Goal: Task Accomplishment & Management: Manage account settings

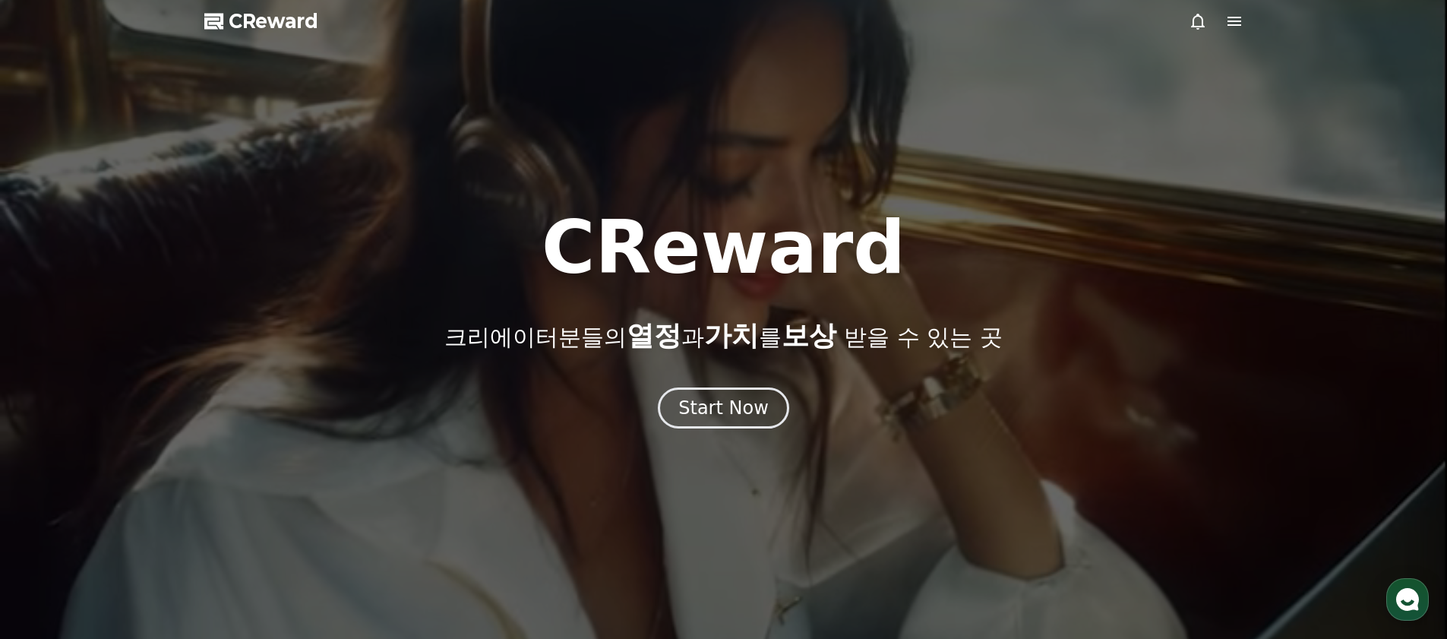
click at [1237, 21] on icon at bounding box center [1235, 21] width 14 height 9
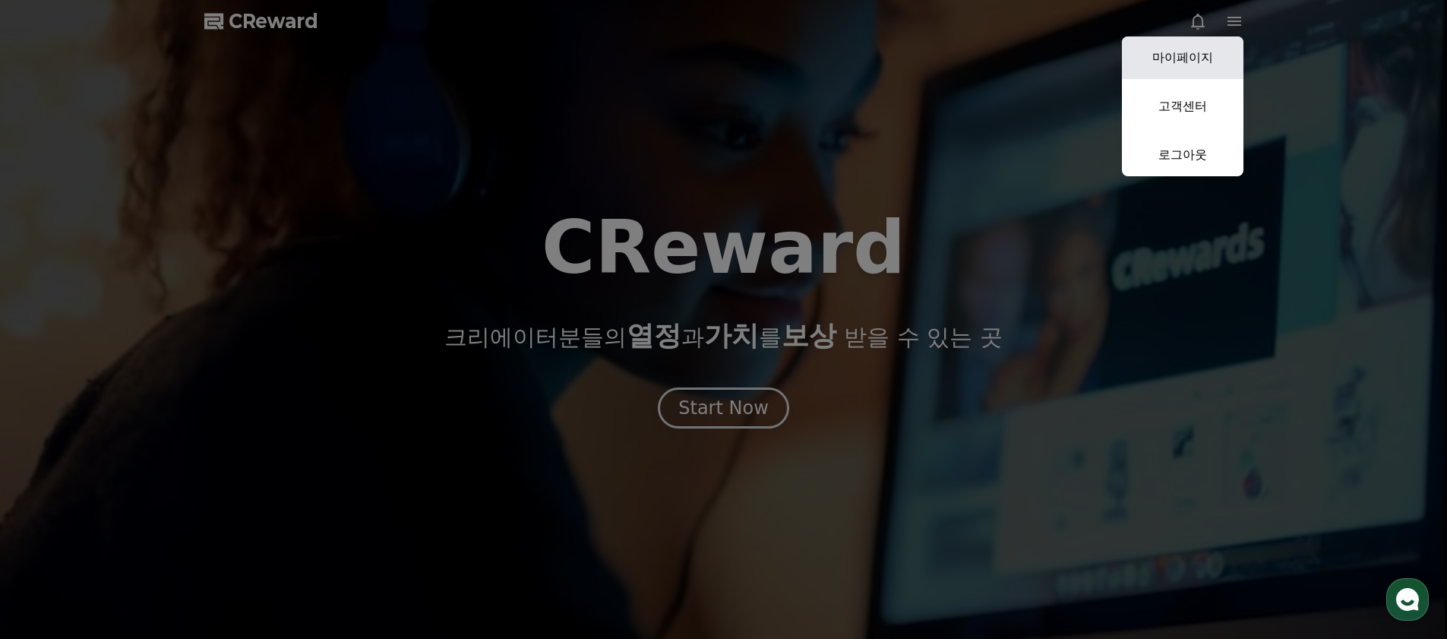
click at [1216, 52] on link "마이페이지" at bounding box center [1183, 57] width 122 height 43
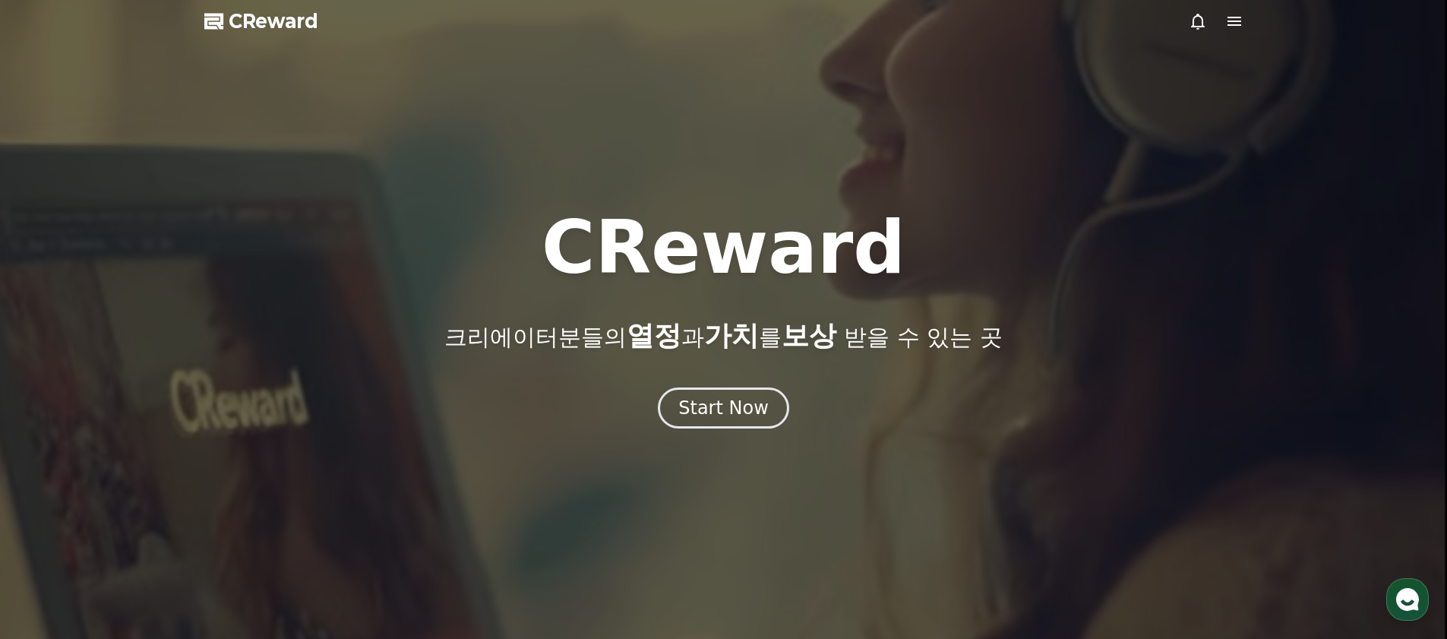
select select "**********"
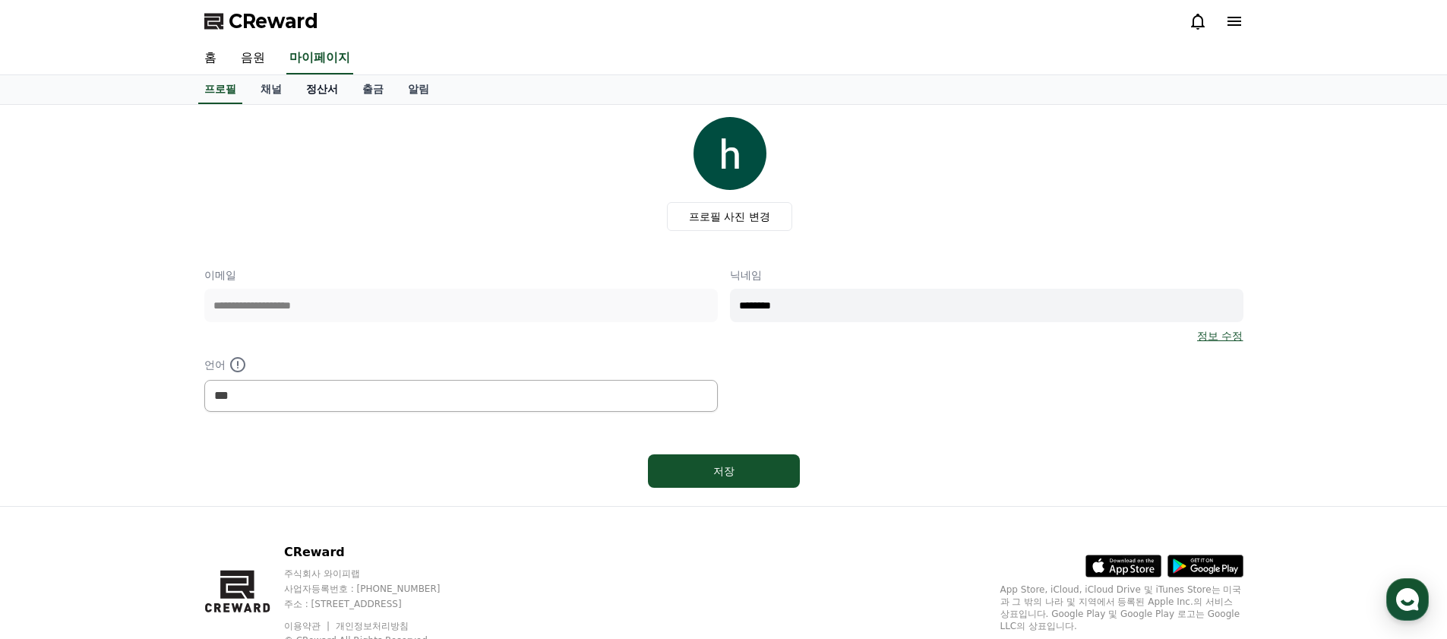
click at [319, 102] on link "정산서" at bounding box center [322, 89] width 56 height 29
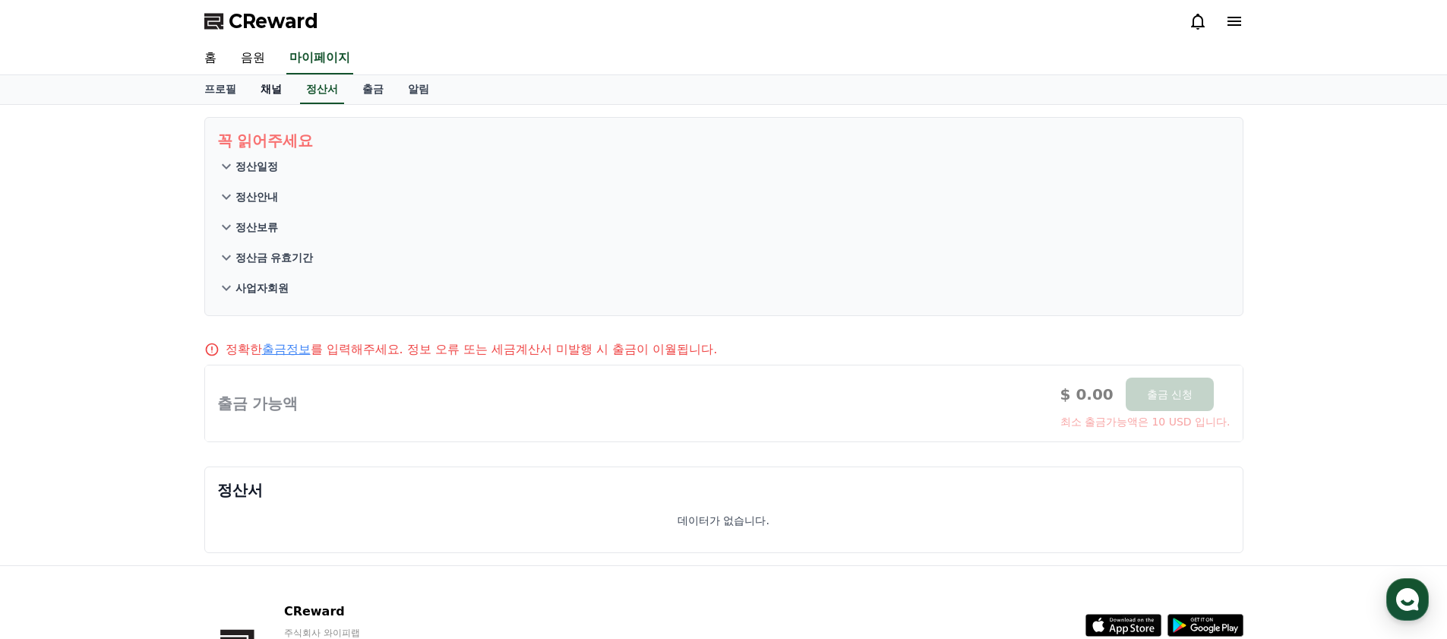
click at [280, 94] on link "채널" at bounding box center [271, 89] width 46 height 29
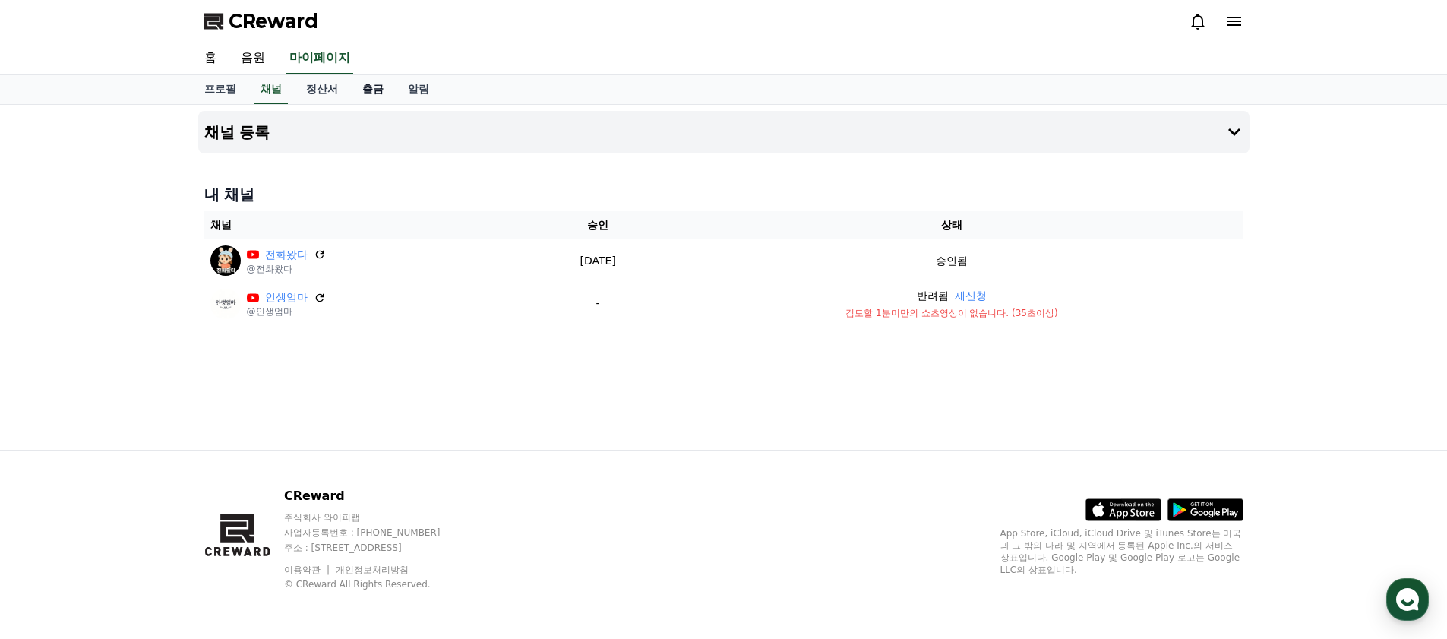
click at [361, 86] on link "출금" at bounding box center [373, 89] width 46 height 29
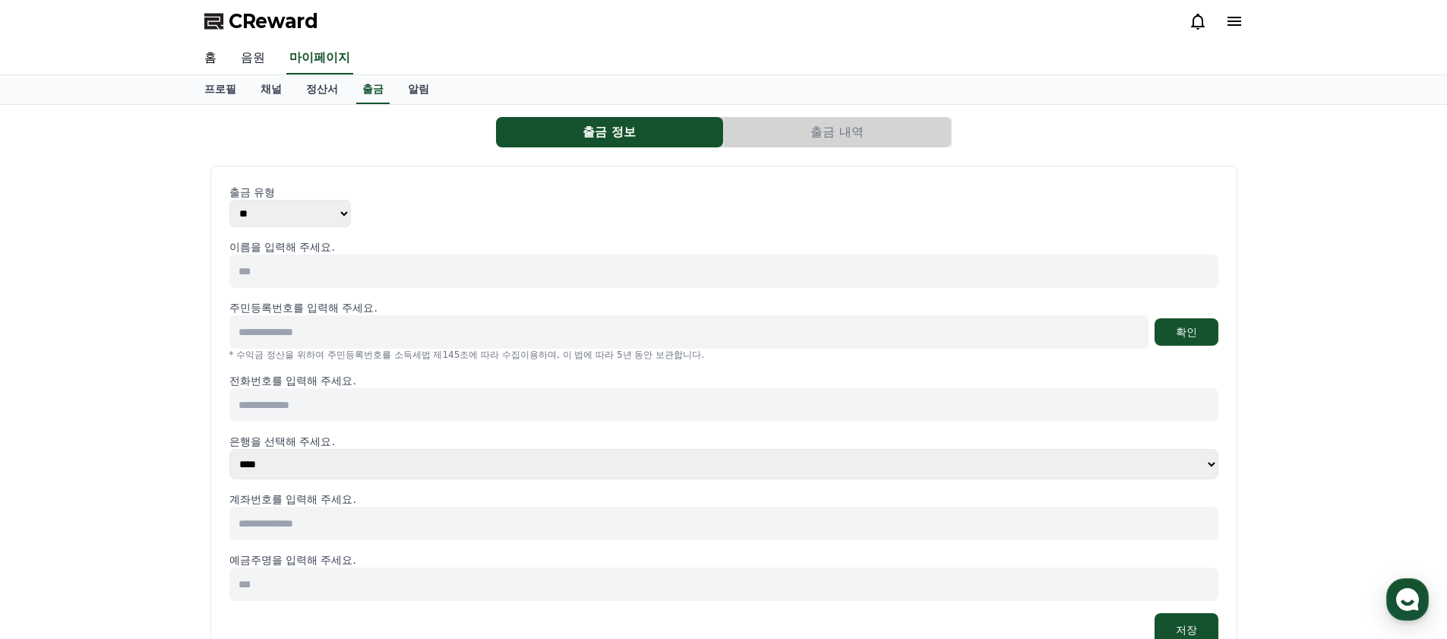
click at [252, 55] on link "음원" at bounding box center [253, 59] width 49 height 32
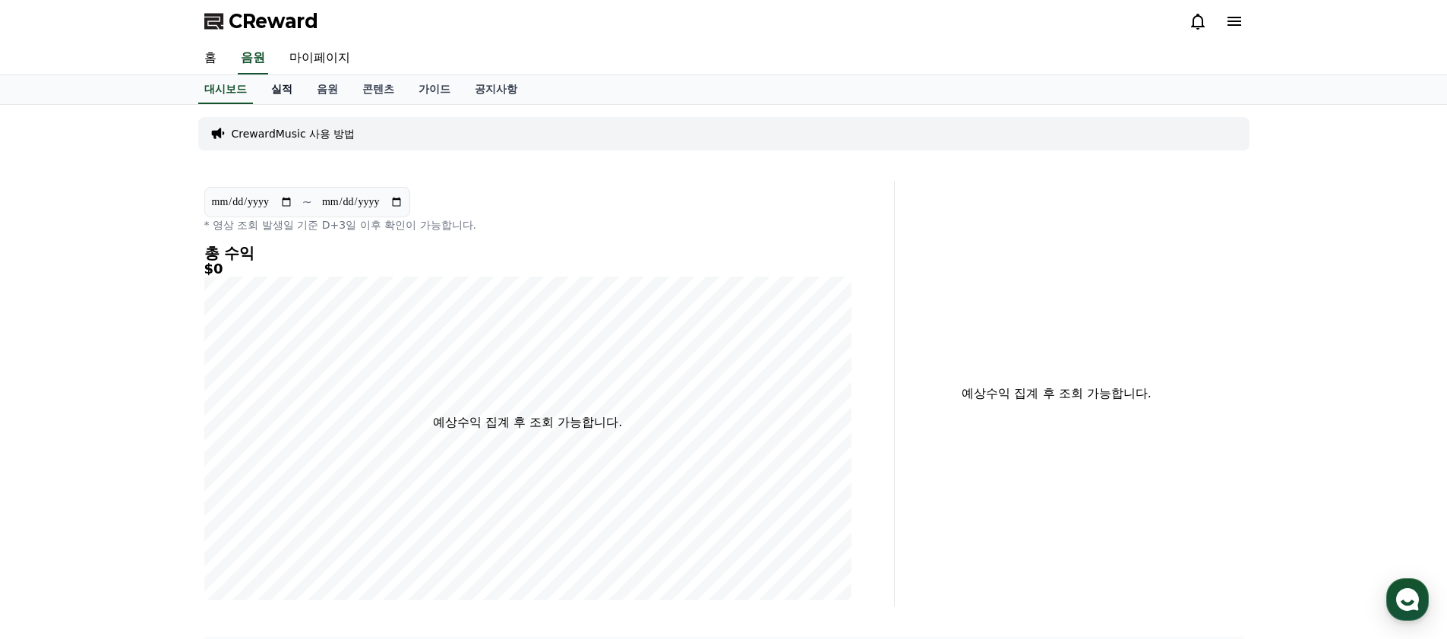
click at [279, 96] on link "실적" at bounding box center [282, 89] width 46 height 29
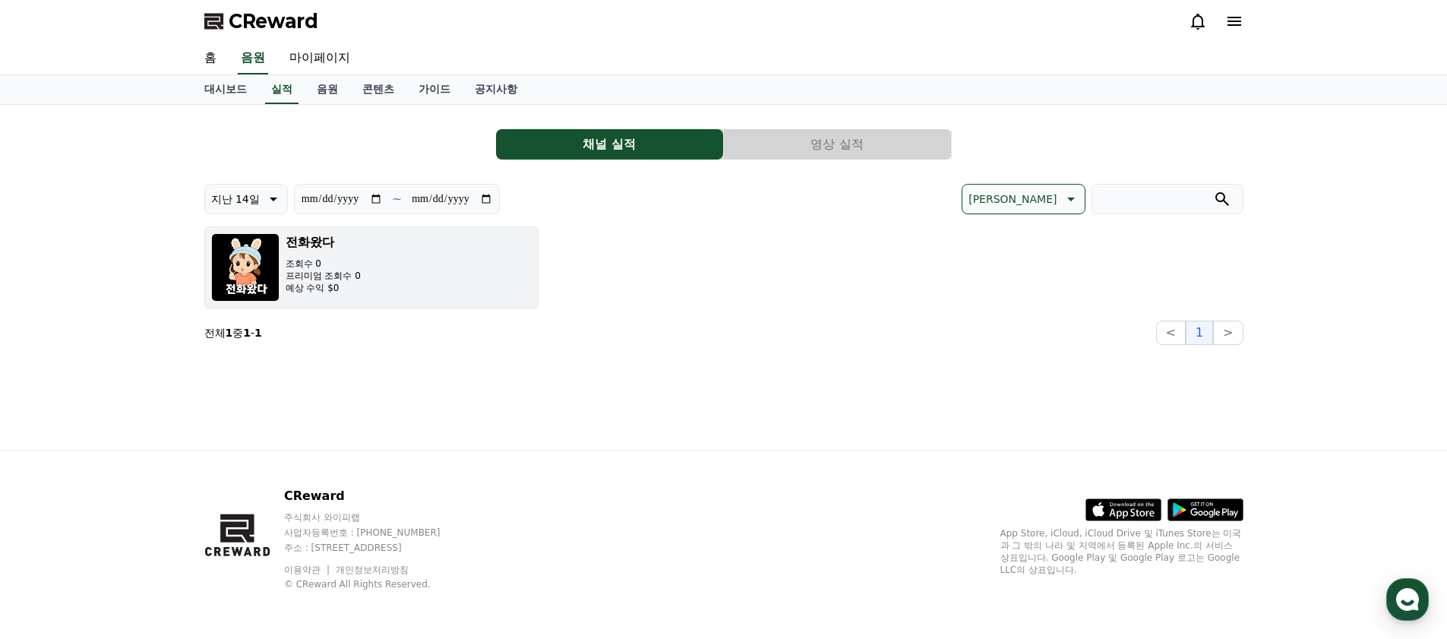
click at [337, 266] on p "조회수 0" at bounding box center [323, 264] width 75 height 12
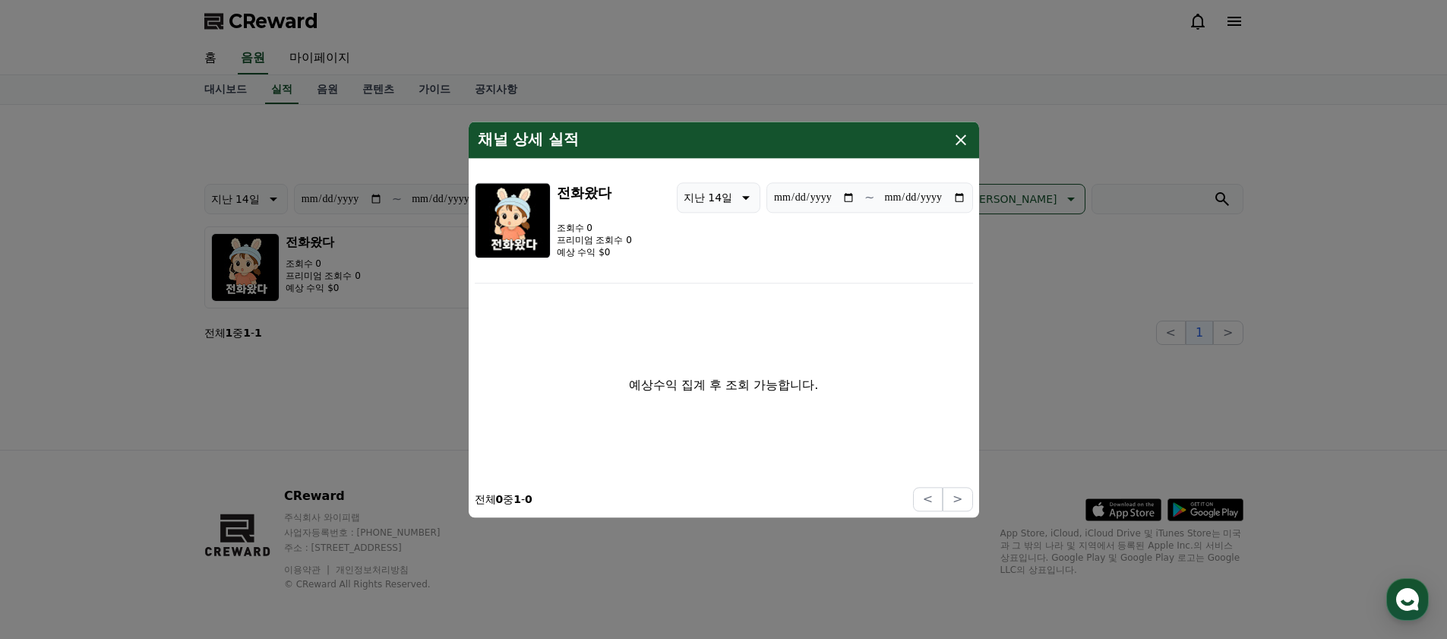
click at [967, 147] on icon "modal" at bounding box center [961, 140] width 18 height 18
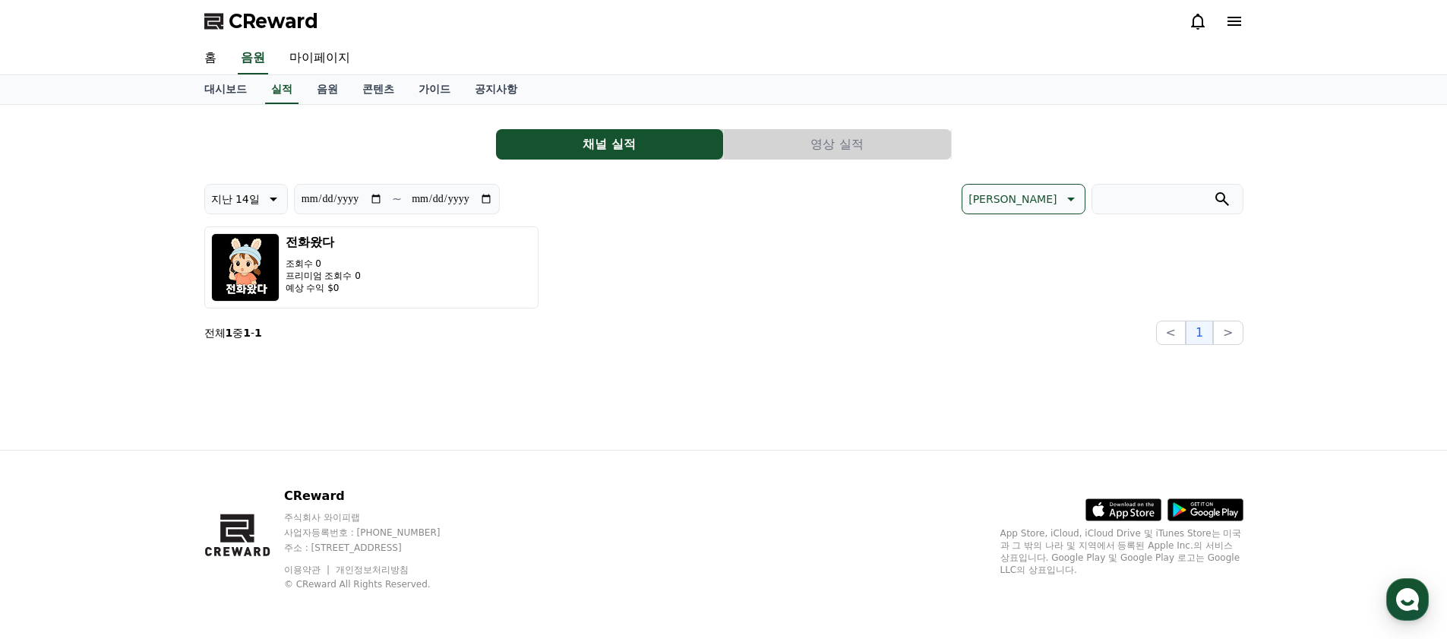
click at [1039, 420] on div "**********" at bounding box center [724, 277] width 1064 height 345
